Goal: Task Accomplishment & Management: Manage account settings

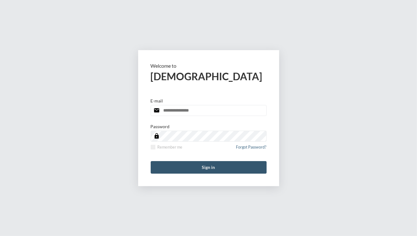
type input "**********"
click at [191, 162] on button "Sign in" at bounding box center [209, 167] width 116 height 13
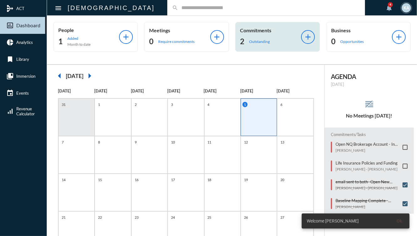
click at [263, 46] on div "2 Outstanding" at bounding box center [270, 41] width 61 height 10
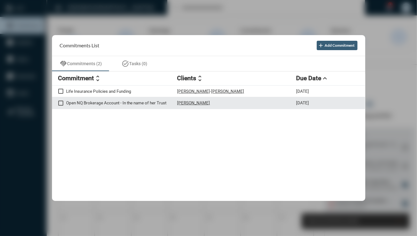
click at [252, 100] on div "Carol Vinci" at bounding box center [236, 102] width 119 height 5
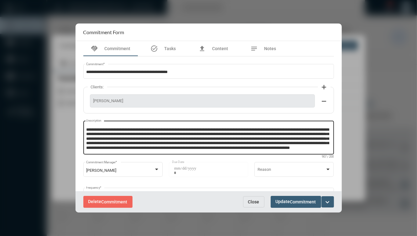
scroll to position [13, 0]
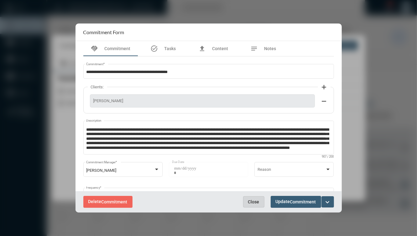
click at [252, 201] on span "Close" at bounding box center [253, 201] width 11 height 5
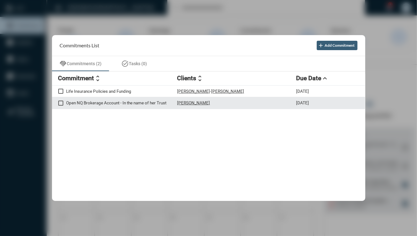
click at [141, 100] on p "Open NQ Brokerage Account - In the name of her Trust" at bounding box center [121, 102] width 111 height 5
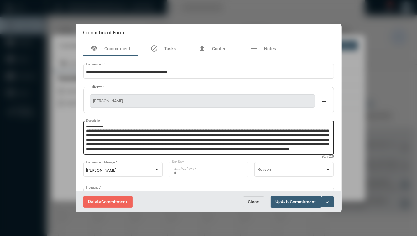
scroll to position [13, 0]
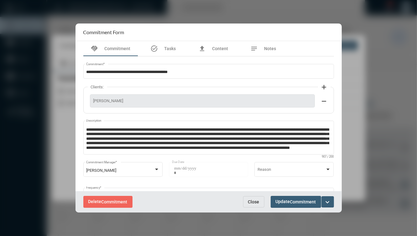
click at [245, 202] on button "Close" at bounding box center [253, 201] width 21 height 11
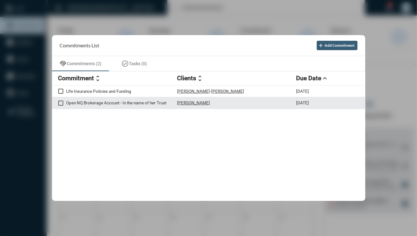
click at [131, 102] on p "Open NQ Brokerage Account - In the name of her Trust" at bounding box center [121, 102] width 111 height 5
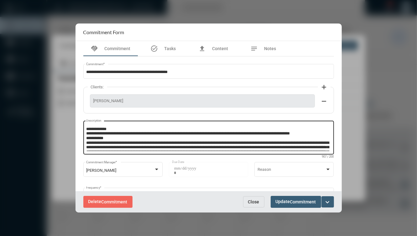
scroll to position [10, 0]
